Goal: Navigation & Orientation: Find specific page/section

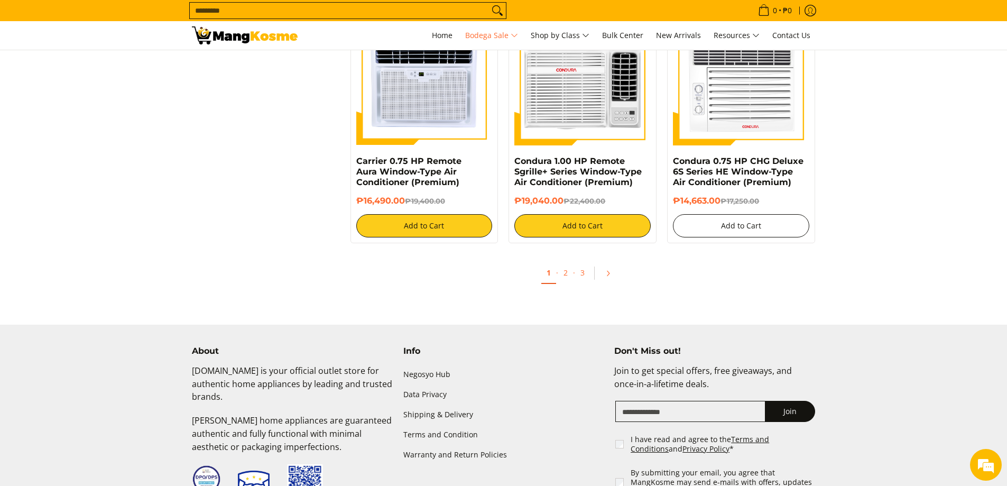
scroll to position [2312, 0]
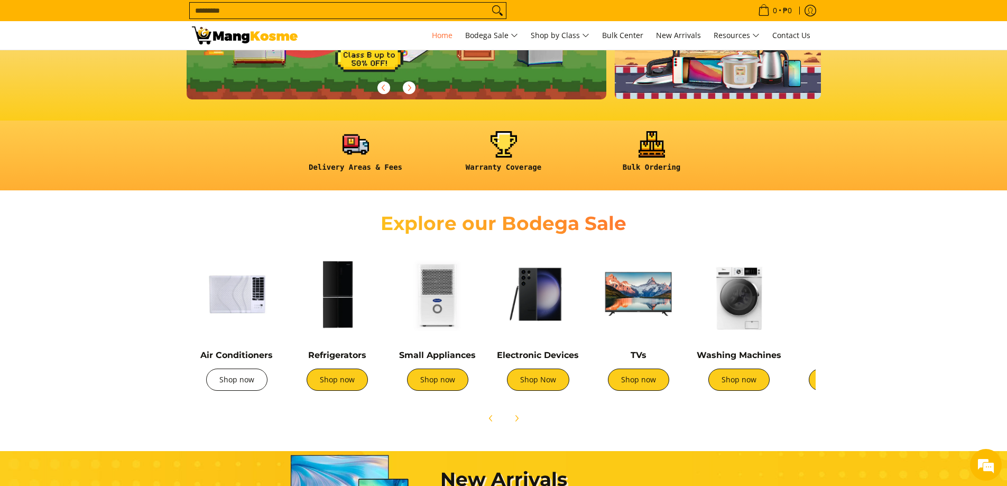
click at [242, 382] on link "Shop now" at bounding box center [236, 379] width 61 height 22
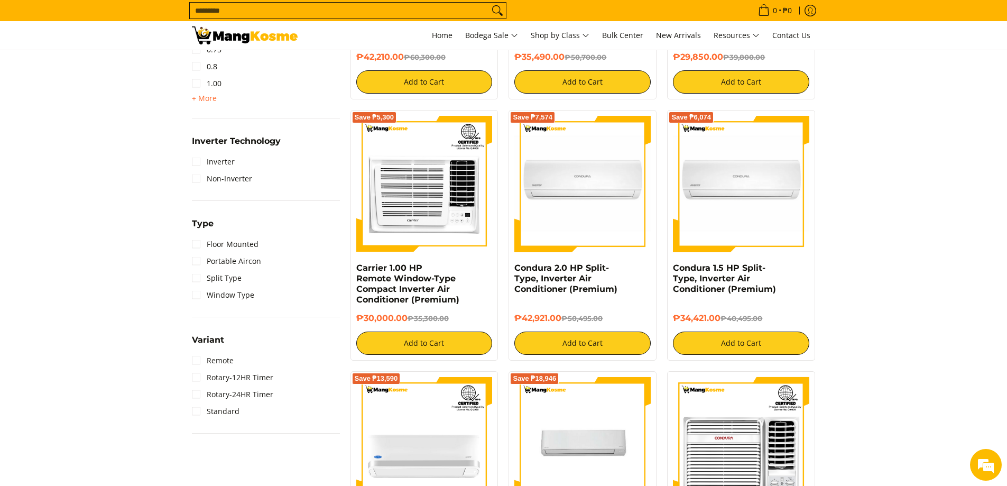
scroll to position [740, 0]
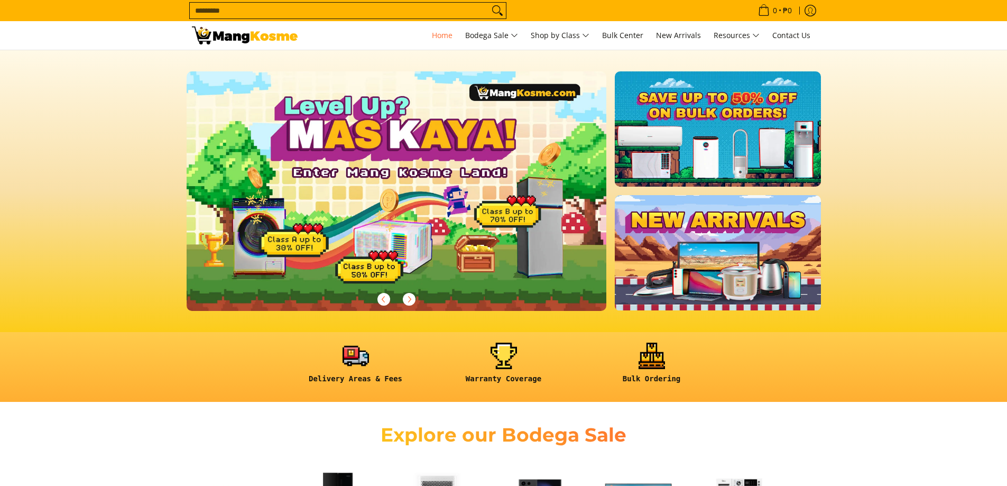
scroll to position [211, 0]
